Goal: Task Accomplishment & Management: Use online tool/utility

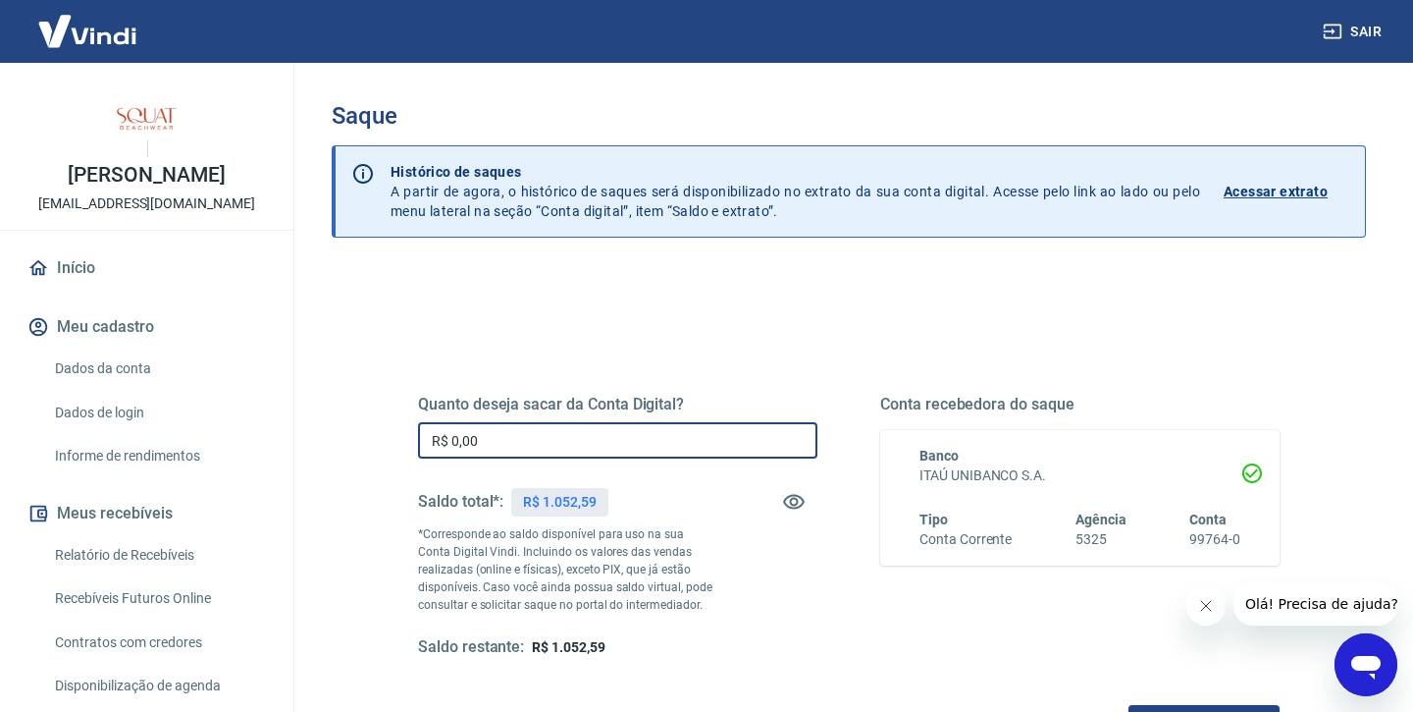
drag, startPoint x: 514, startPoint y: 450, endPoint x: 383, endPoint y: 440, distance: 131.9
click at [383, 440] on div "Quanto deseja sacar da Conta Digital? R$ 0,00 ​ Saldo total*: R$ 1.052,59 *Corr…" at bounding box center [849, 536] width 956 height 456
type input "R$ 1.052,59"
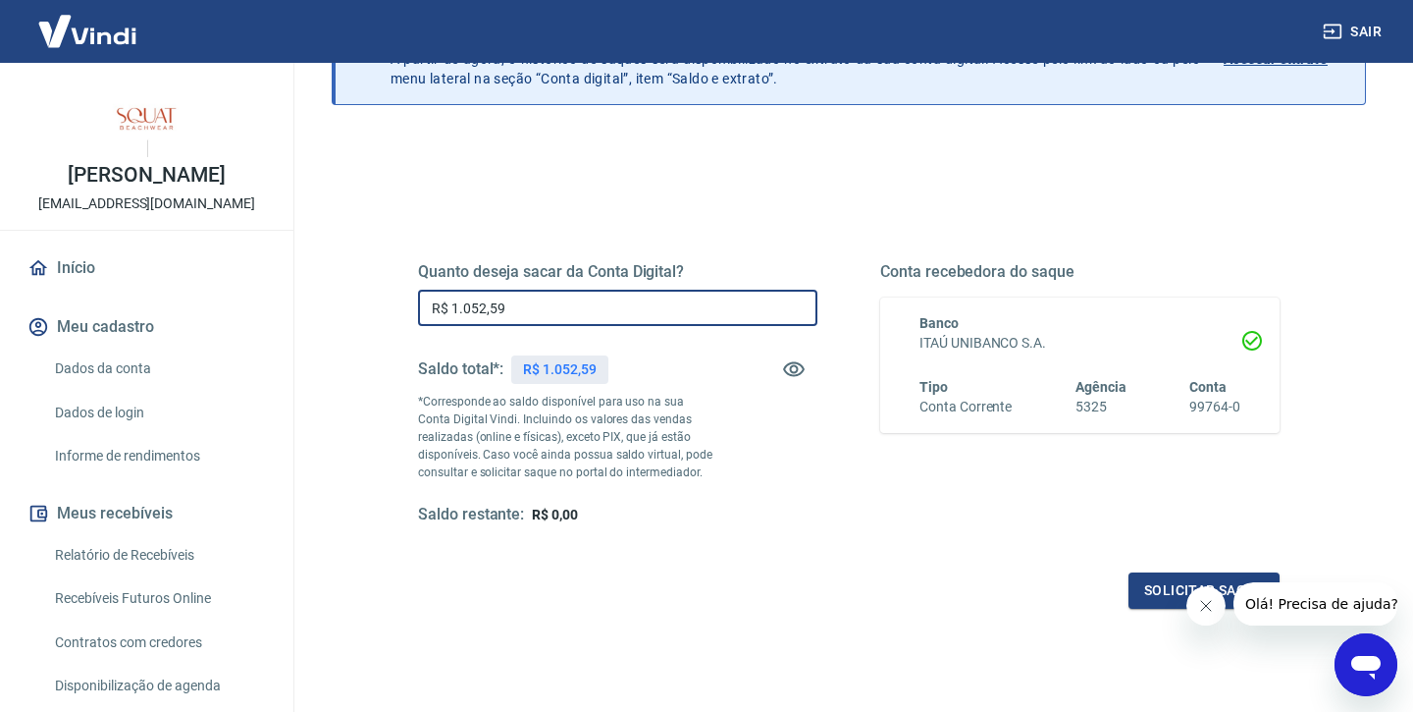
scroll to position [137, 0]
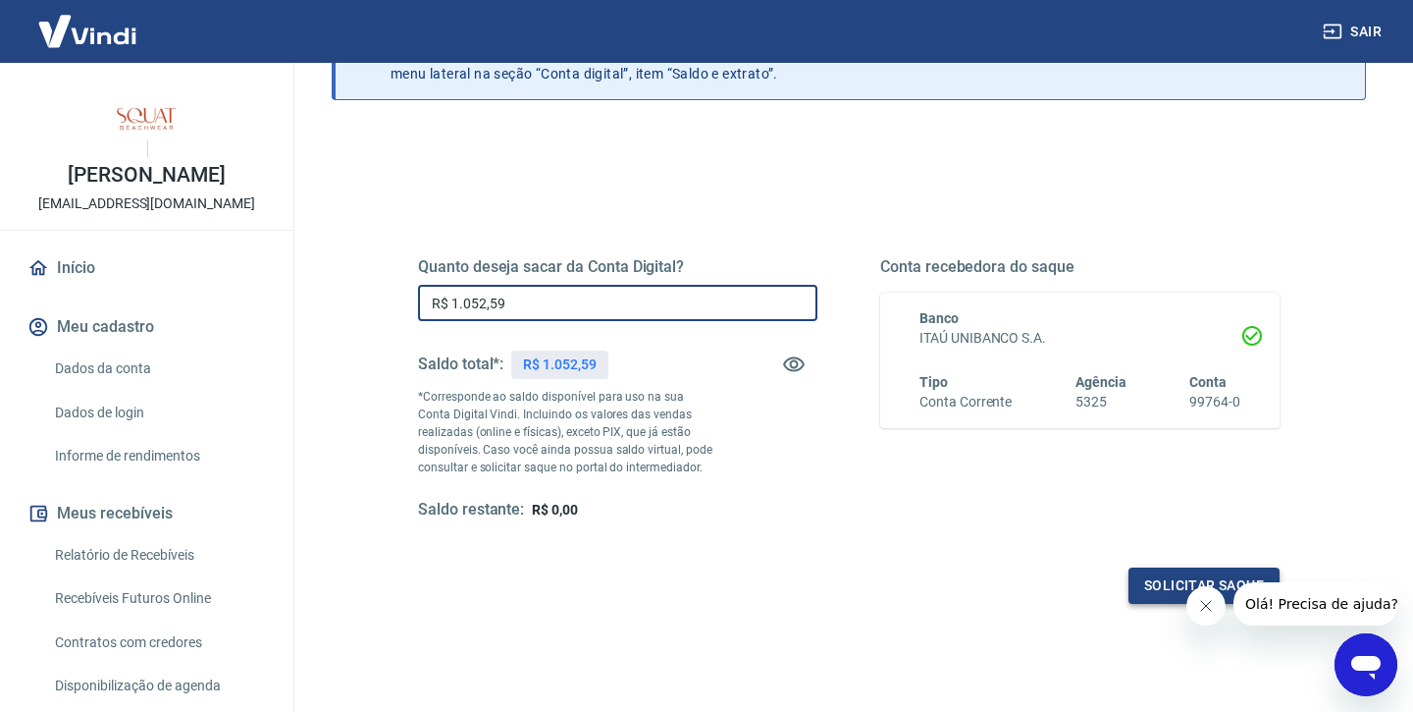
click at [1157, 598] on button "Solicitar saque" at bounding box center [1204, 585] width 151 height 36
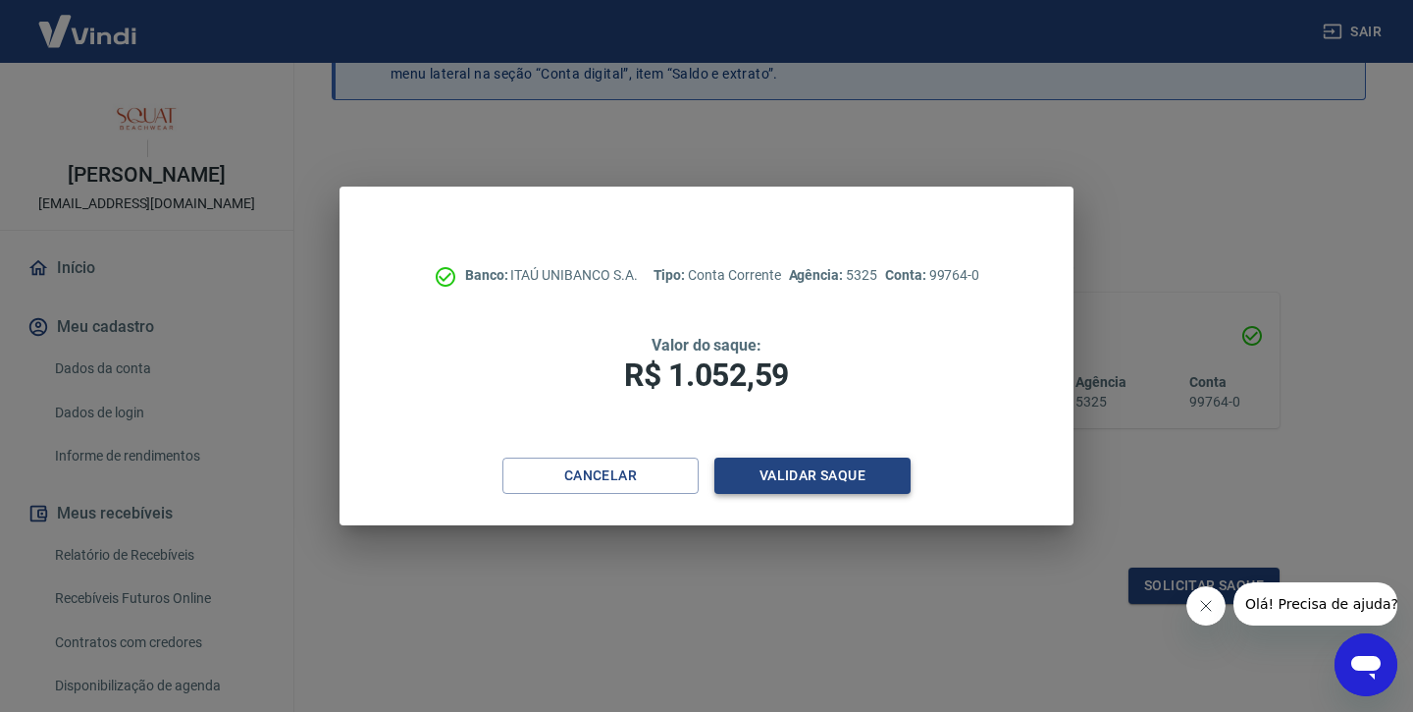
click at [819, 476] on button "Validar saque" at bounding box center [812, 475] width 196 height 36
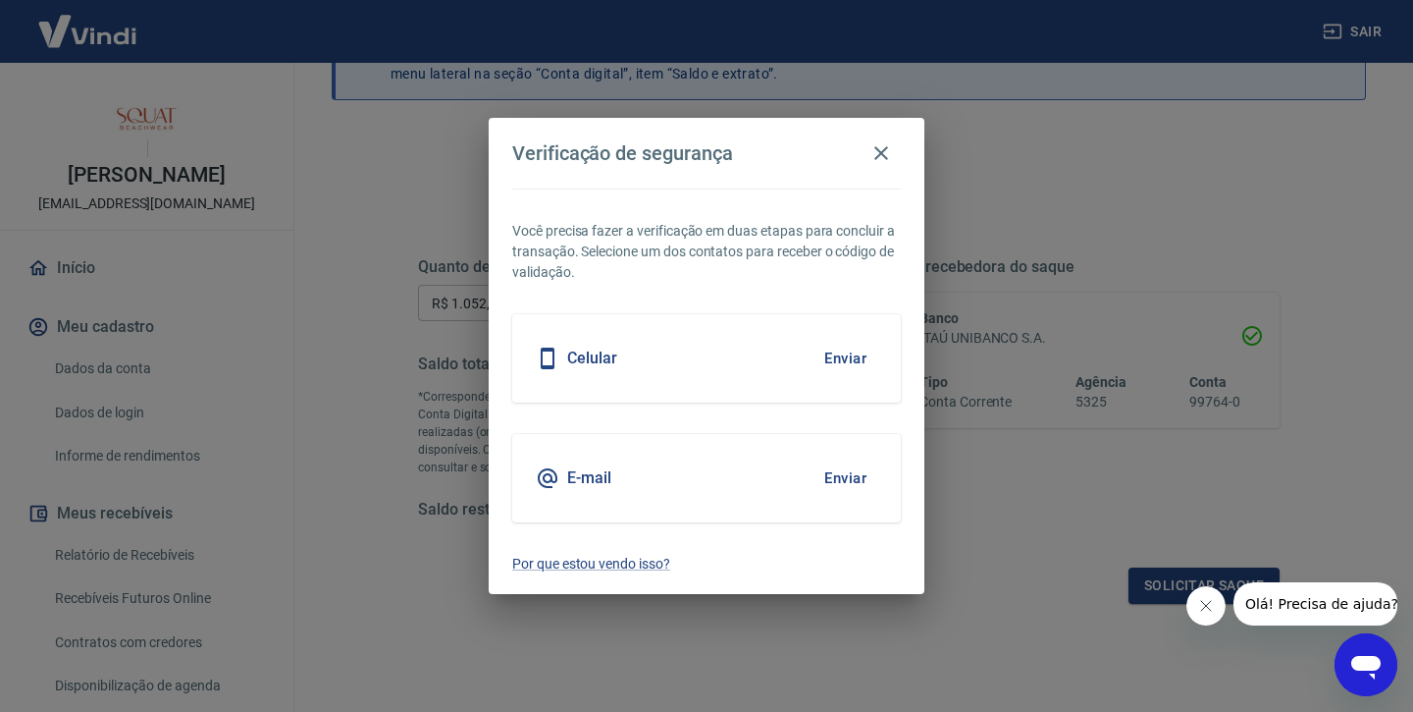
click at [840, 470] on button "Enviar" at bounding box center [846, 477] width 64 height 41
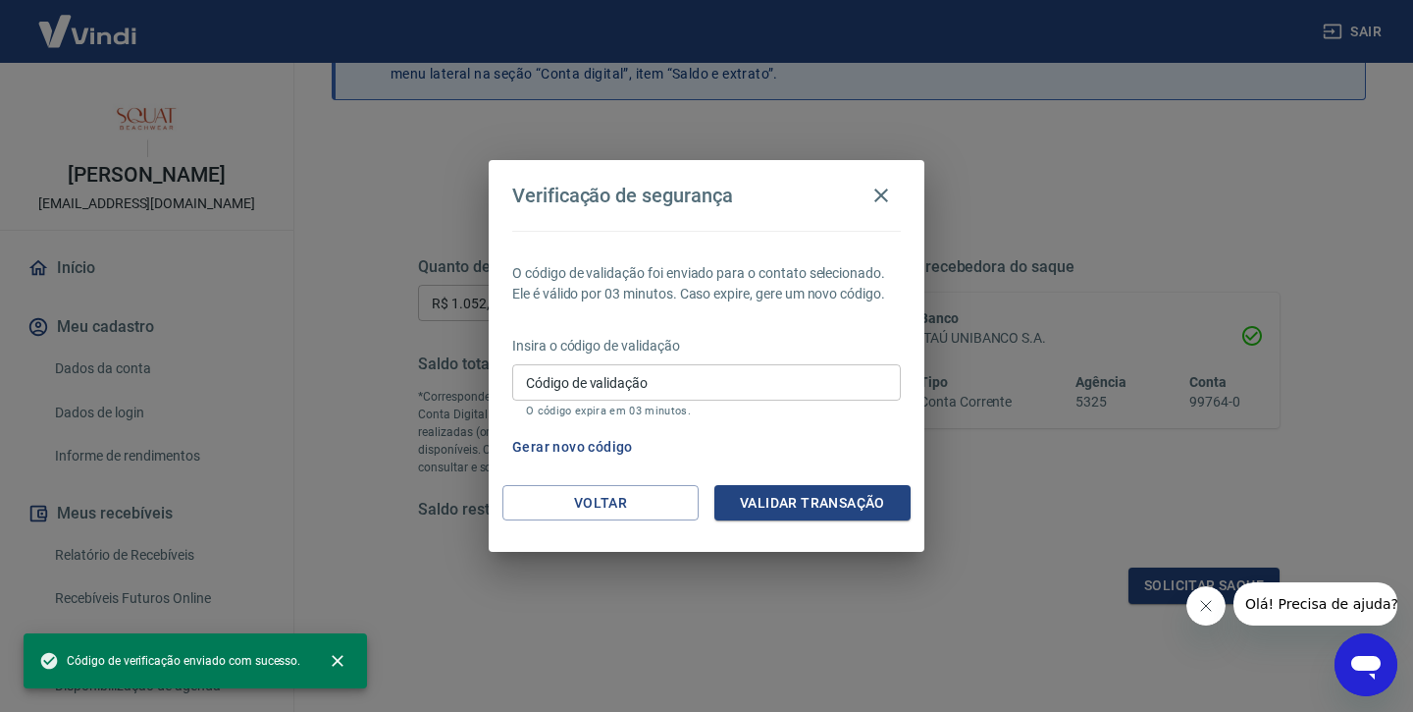
click at [742, 387] on input "Código de validação" at bounding box center [706, 382] width 389 height 36
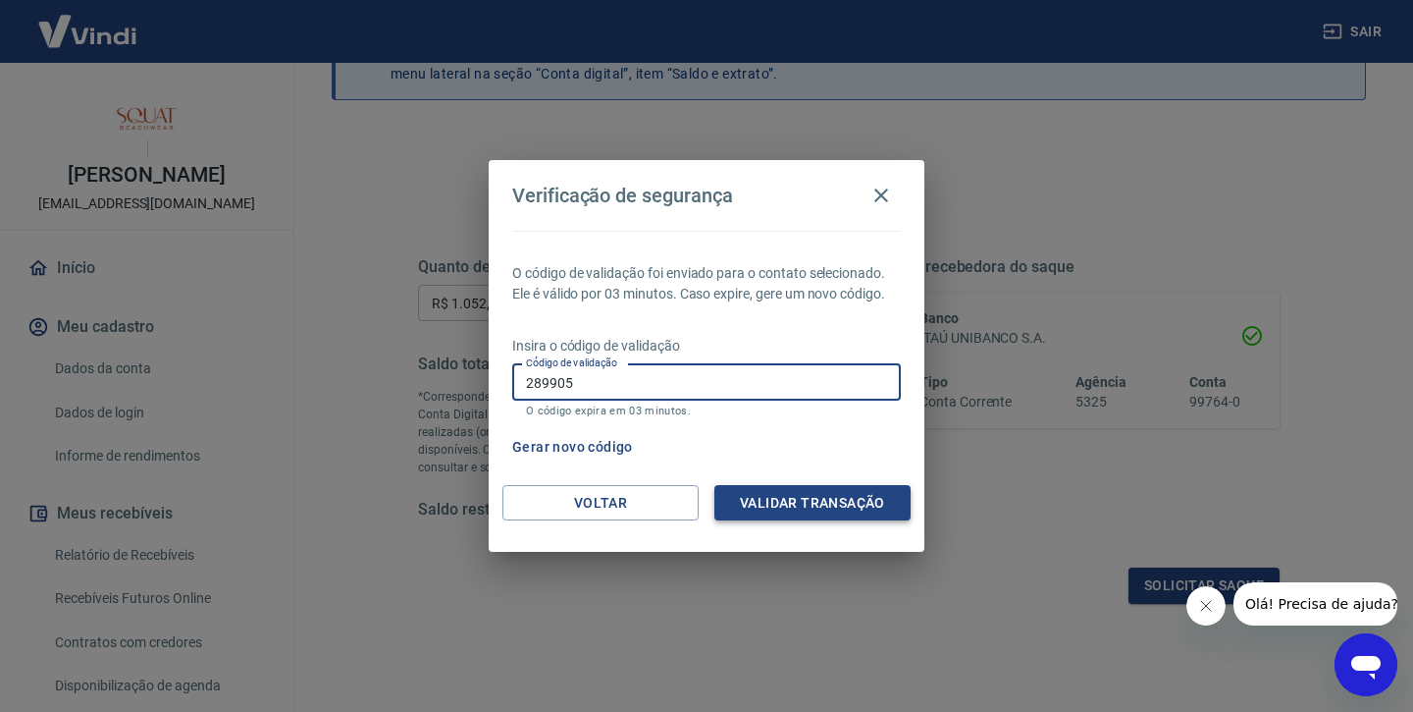
type input "289905"
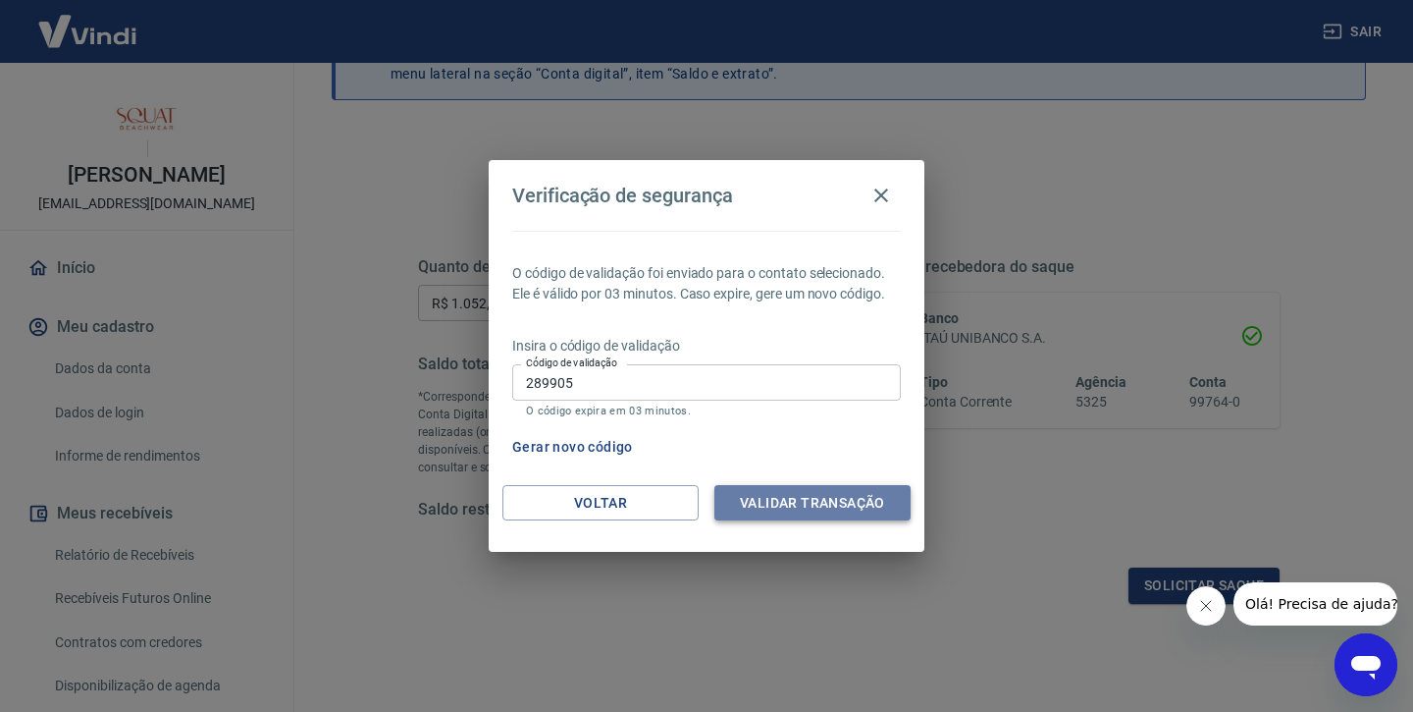
click at [823, 489] on button "Validar transação" at bounding box center [812, 503] width 196 height 36
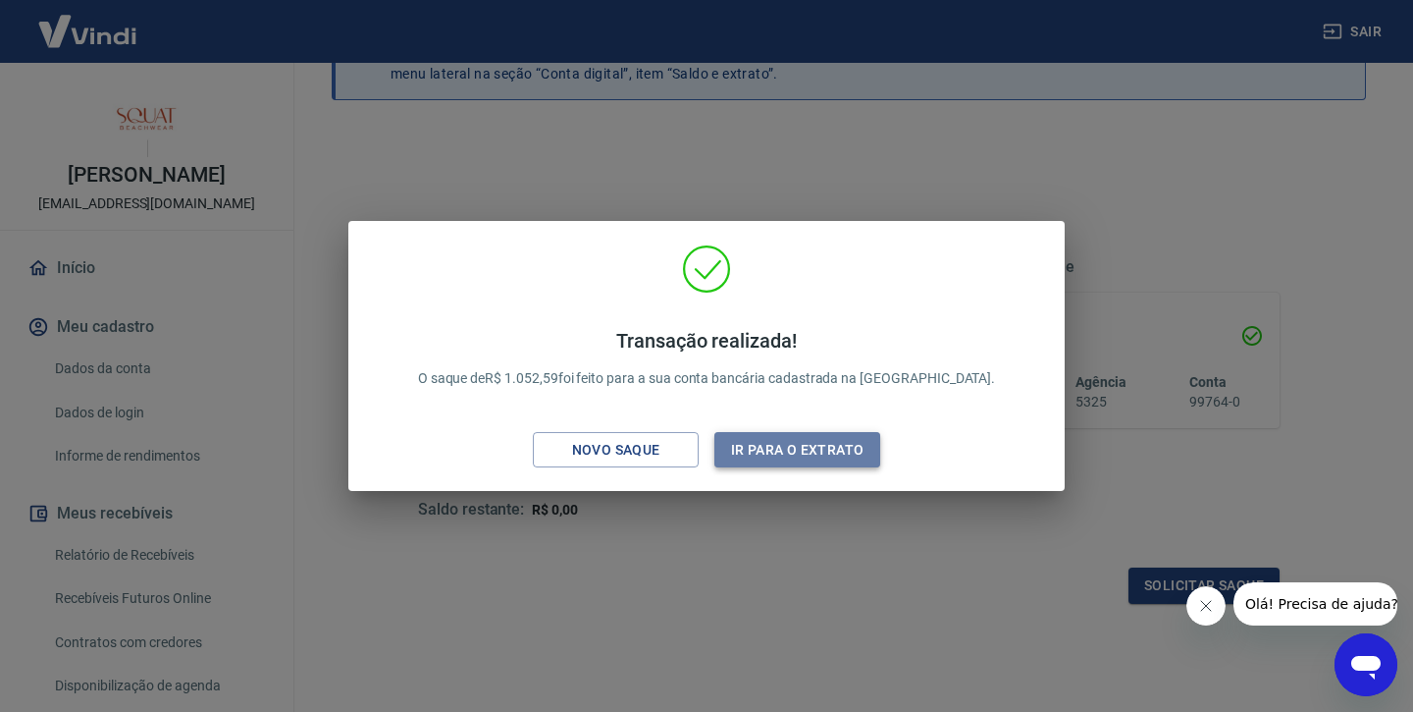
click at [749, 446] on button "Ir para o extrato" at bounding box center [797, 450] width 166 height 36
